Goal: Task Accomplishment & Management: Manage account settings

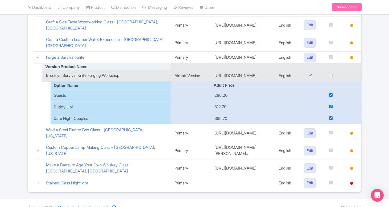
scroll to position [140, 0]
click at [75, 57] on link "Forge a Survival Knife" at bounding box center [65, 57] width 38 height 5
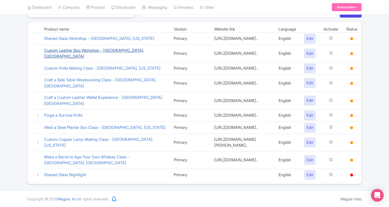
scroll to position [80, 0]
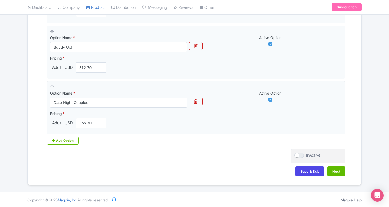
scroll to position [219, 0]
click at [342, 175] on button "Next" at bounding box center [336, 172] width 18 height 10
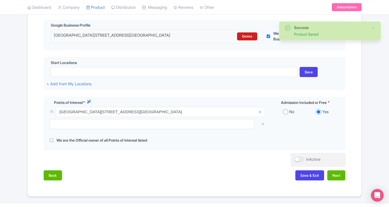
scroll to position [128, 0]
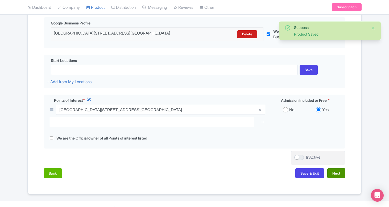
click at [340, 172] on button "Next" at bounding box center [336, 173] width 18 height 10
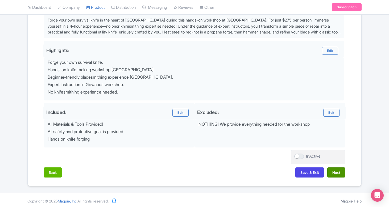
scroll to position [191, 0]
click at [334, 172] on button "Next" at bounding box center [336, 173] width 18 height 10
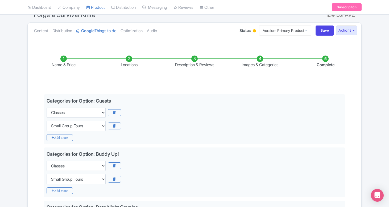
scroll to position [0, 0]
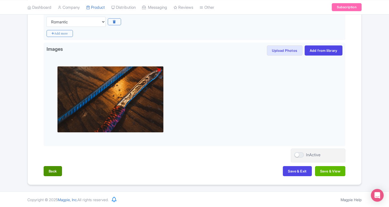
click at [53, 173] on button "Back" at bounding box center [53, 171] width 18 height 10
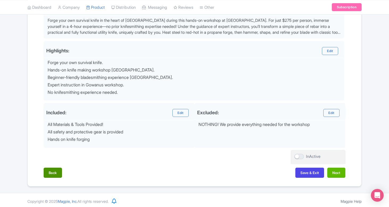
click at [51, 169] on button "Back" at bounding box center [53, 173] width 18 height 10
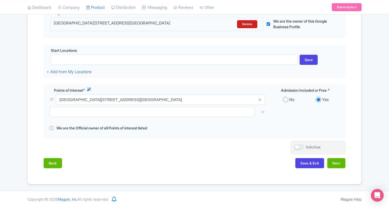
scroll to position [137, 0]
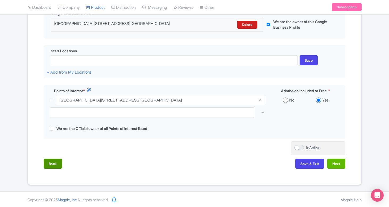
click at [52, 161] on button "Back" at bounding box center [53, 164] width 18 height 10
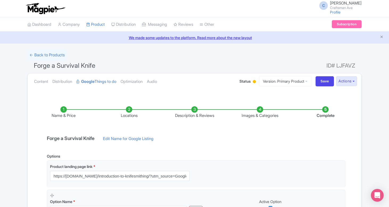
scroll to position [0, 0]
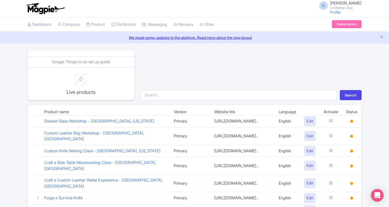
scroll to position [43, 0]
